Goal: Information Seeking & Learning: Understand process/instructions

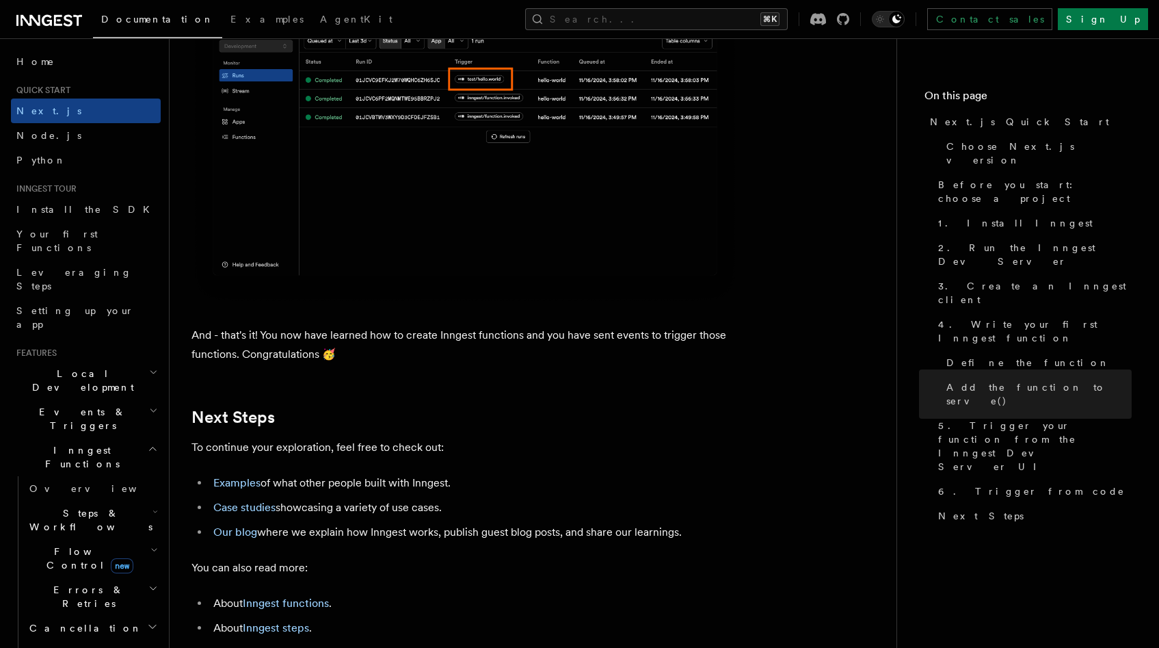
scroll to position [8379, 0]
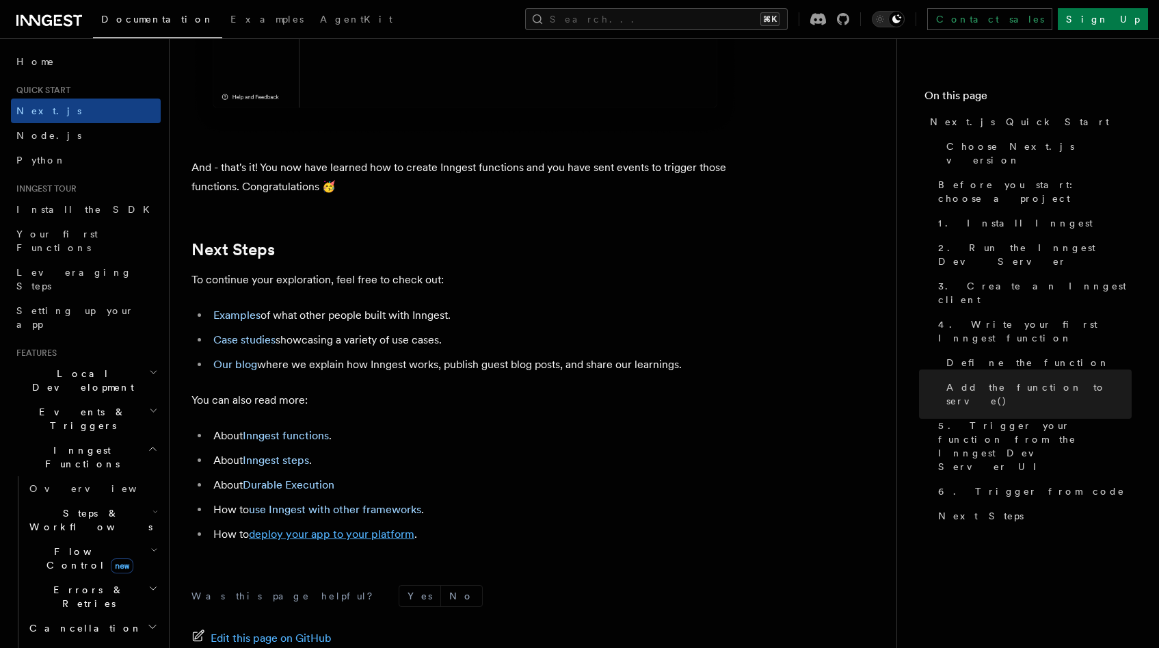
click at [353, 540] on link "deploy your app to your platform" at bounding box center [331, 533] width 165 height 13
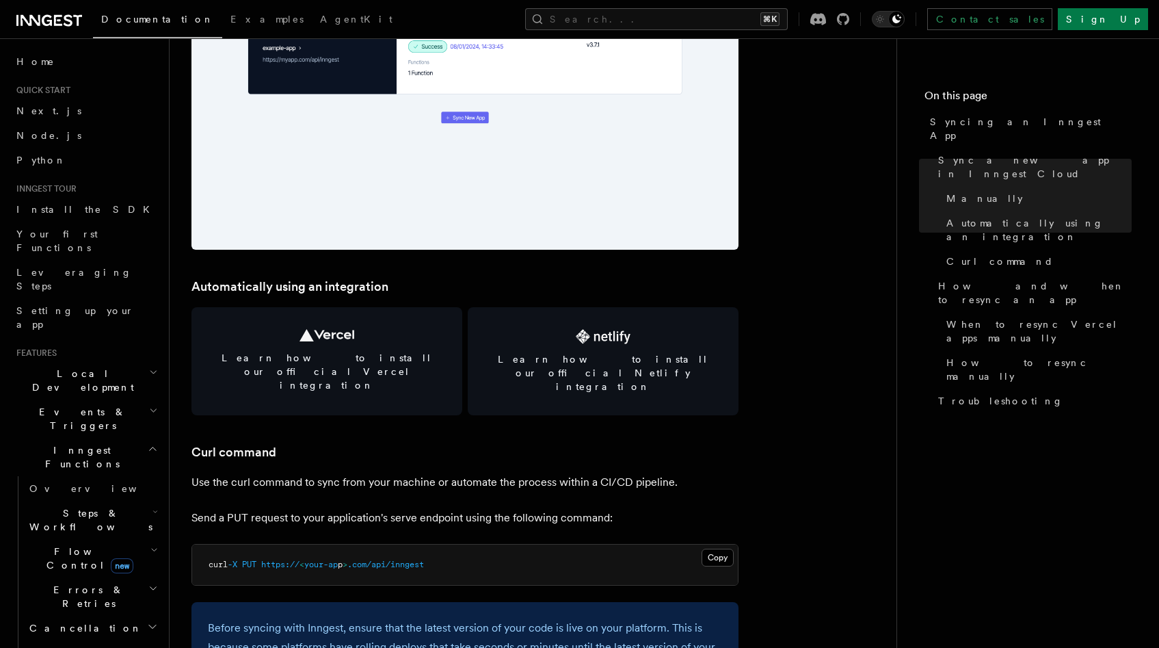
scroll to position [1735, 0]
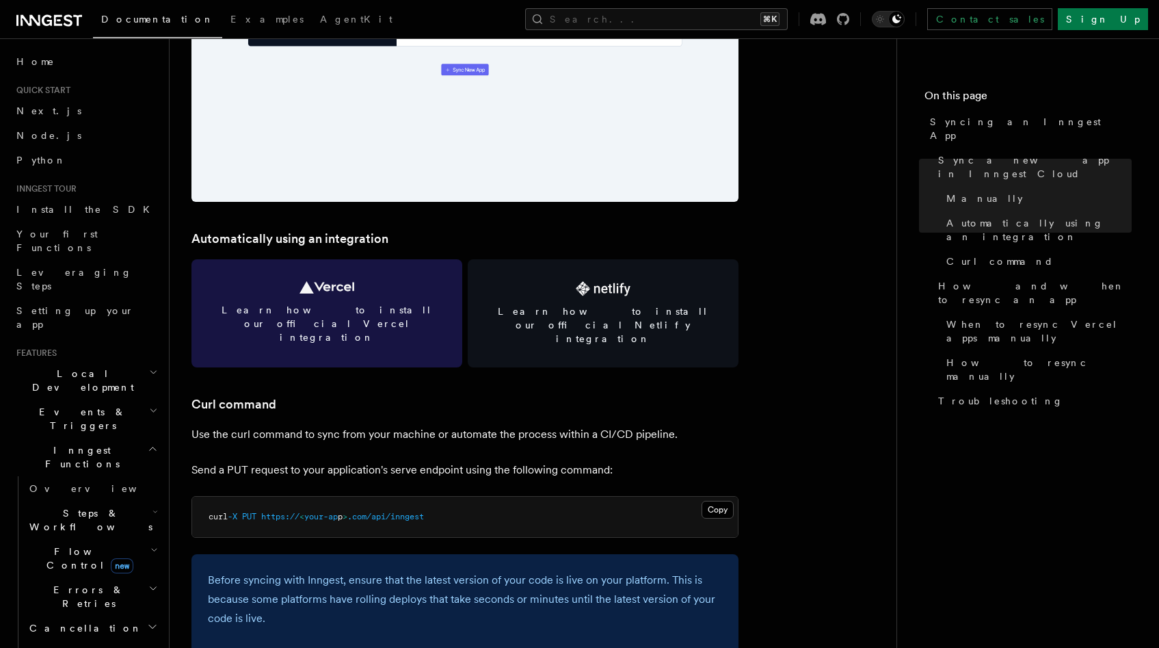
click at [322, 295] on link "Learn how to install our official Vercel integration" at bounding box center [326, 313] width 271 height 108
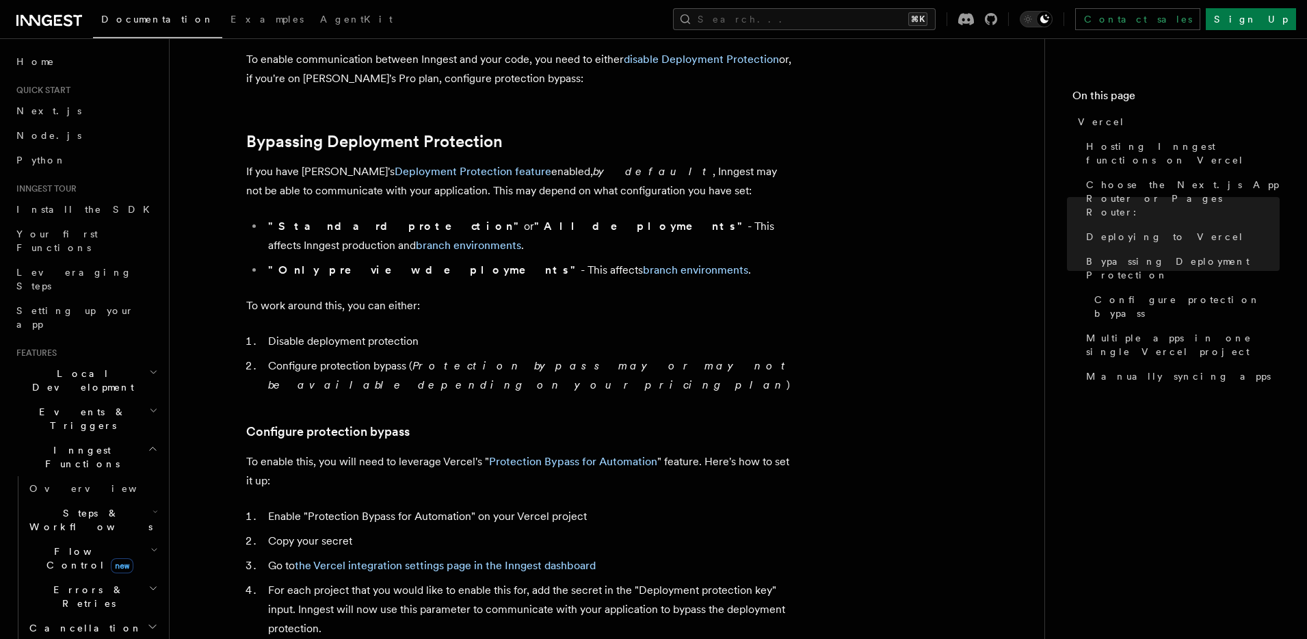
scroll to position [952, 0]
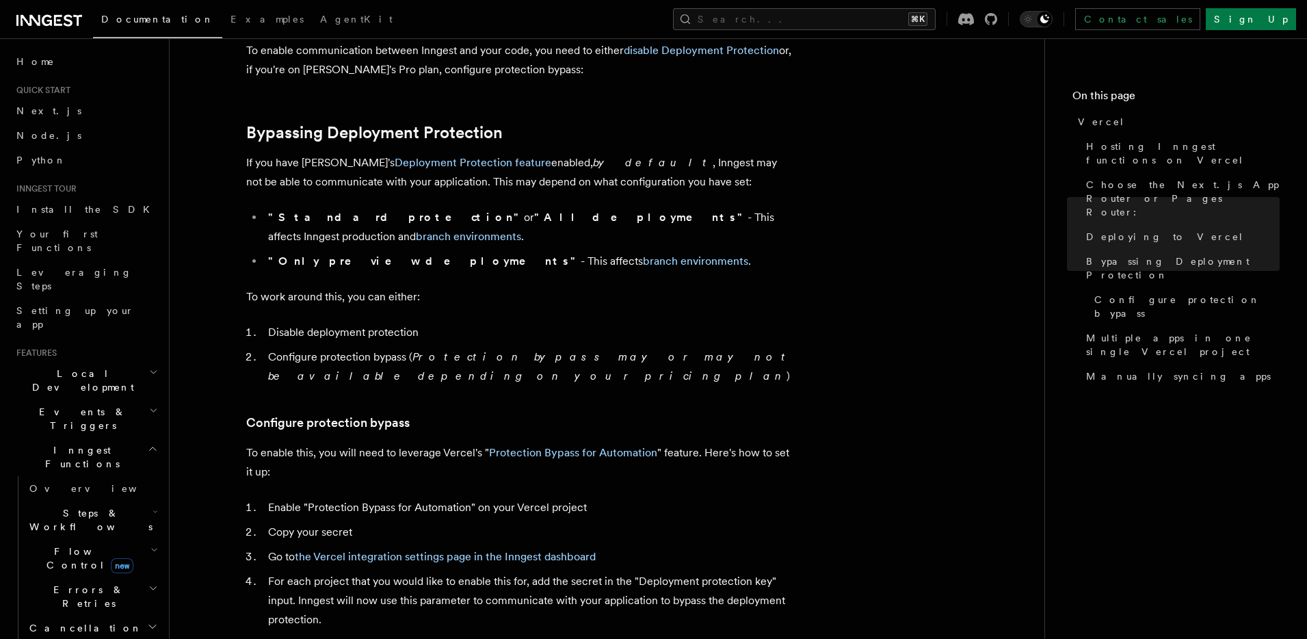
click at [671, 498] on li "Enable "Protection Bypass for Automation" on your Vercel project" at bounding box center [528, 507] width 529 height 19
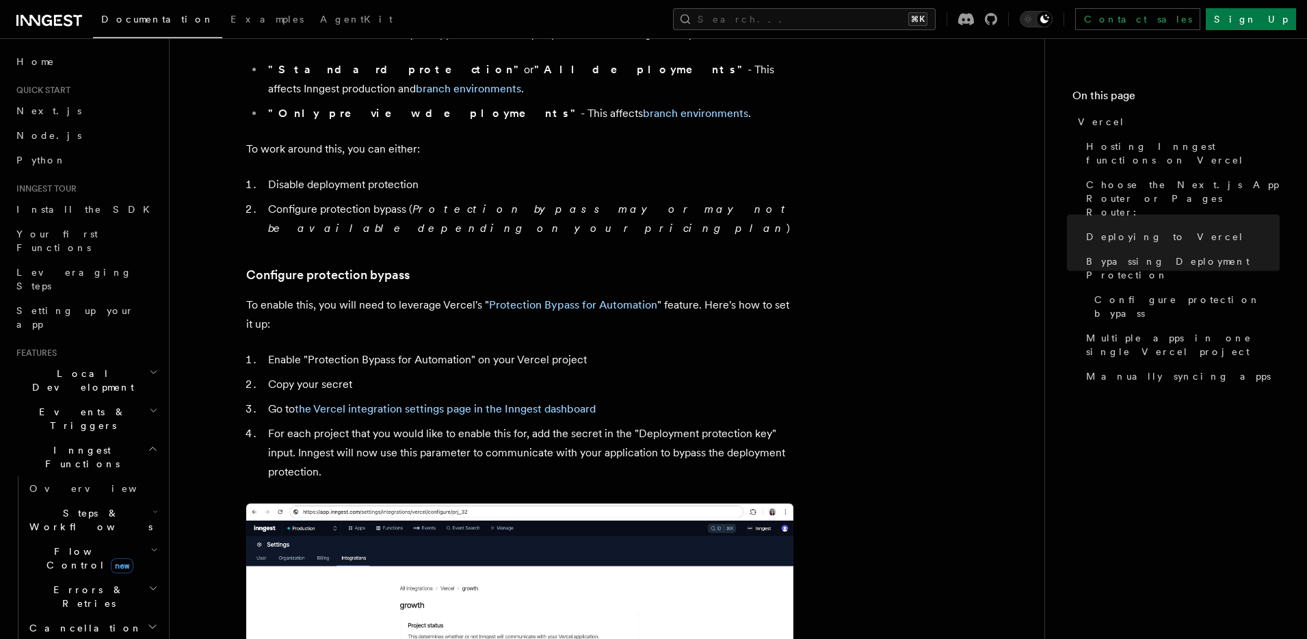
scroll to position [1171, 0]
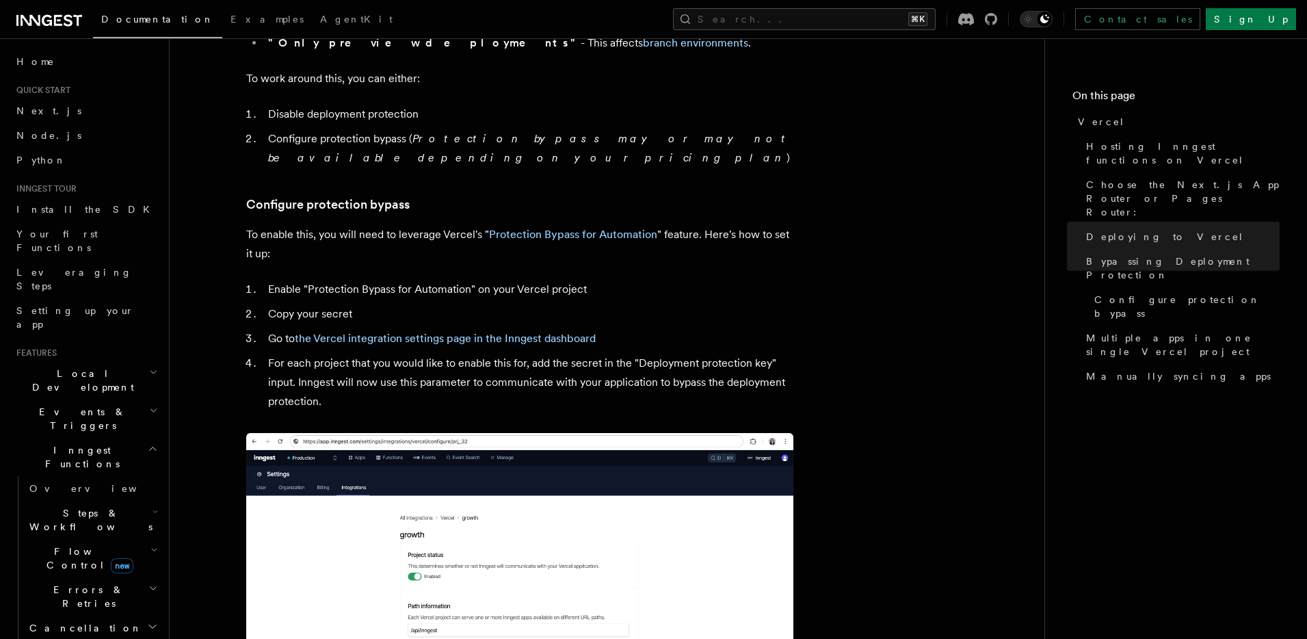
click at [451, 354] on li "For each project that you would like to enable this for, add the secret in the …" at bounding box center [528, 382] width 529 height 57
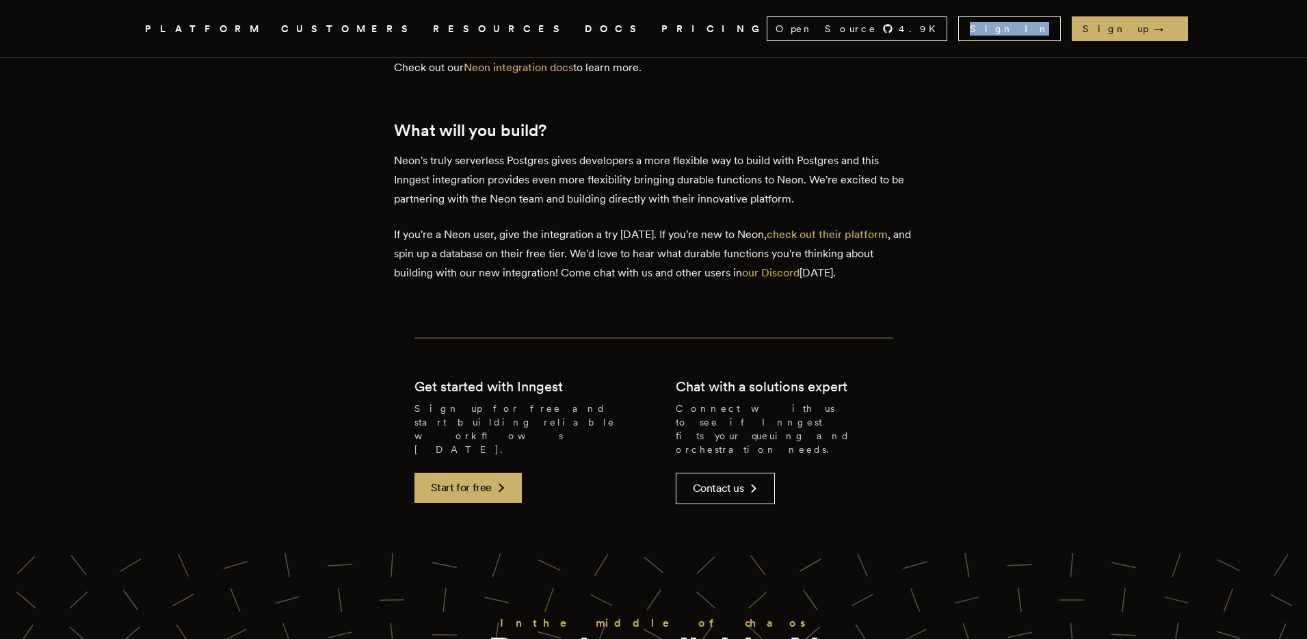
scroll to position [3011, 0]
